Goal: Browse casually

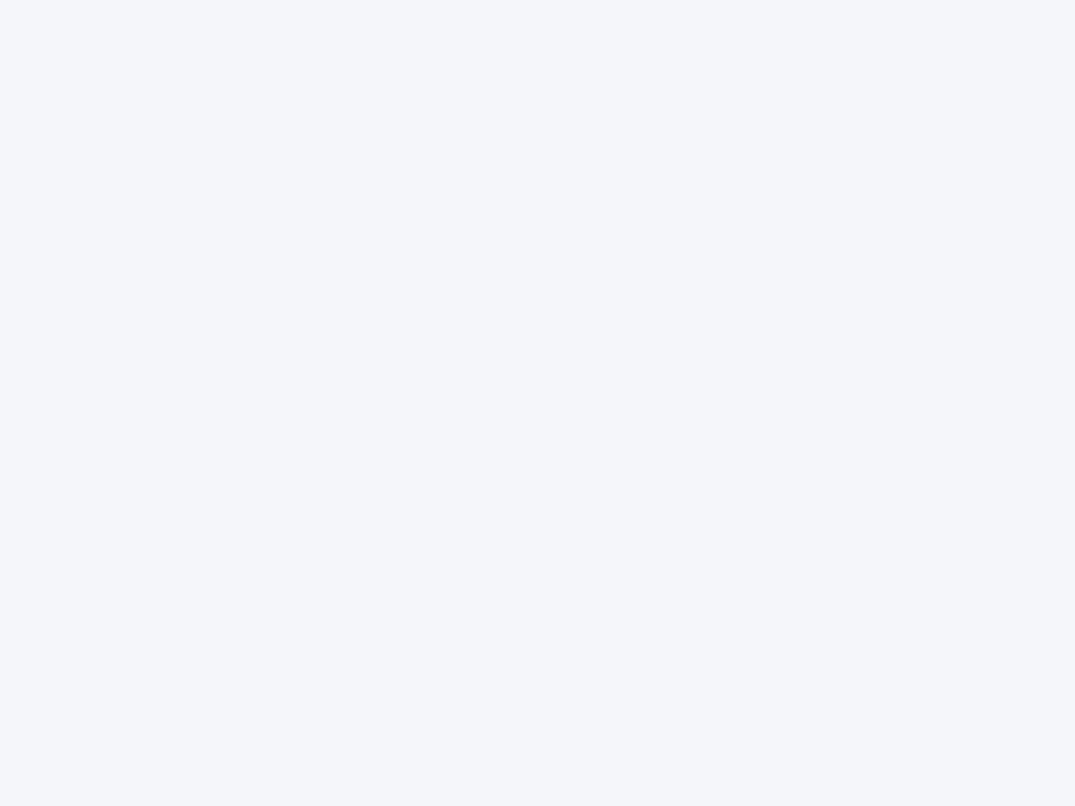
click at [537, 403] on div at bounding box center [537, 403] width 1075 height 806
